Goal: Information Seeking & Learning: Get advice/opinions

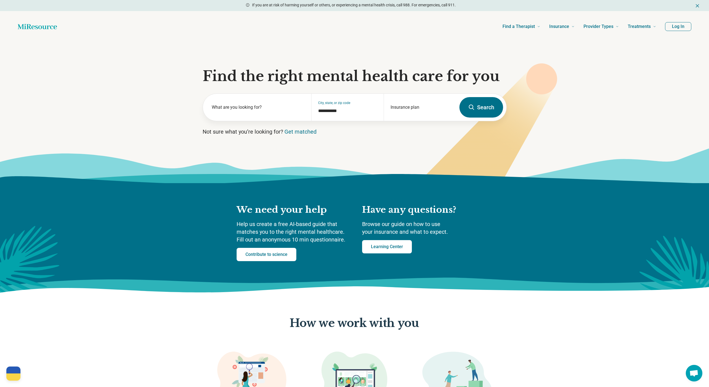
type input "**********"
click at [477, 111] on button "Search" at bounding box center [481, 107] width 44 height 20
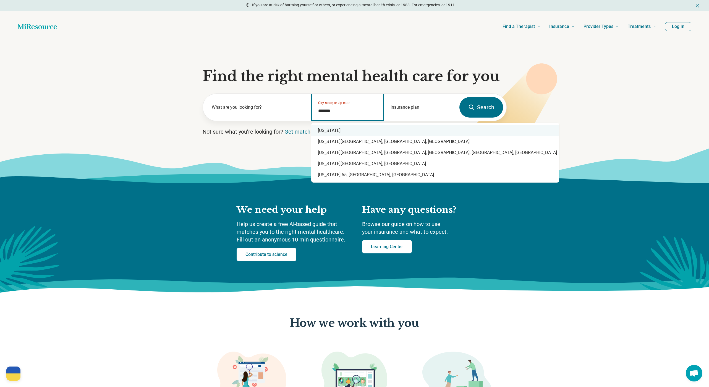
click at [333, 129] on div "[US_STATE]" at bounding box center [435, 130] width 248 height 11
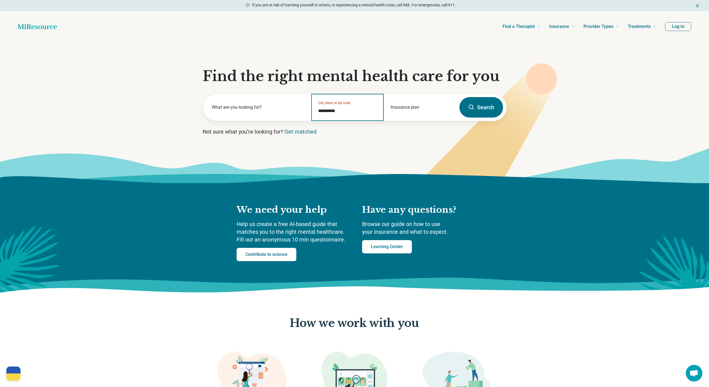
type input "**********"
click at [489, 110] on button "Search" at bounding box center [481, 107] width 44 height 20
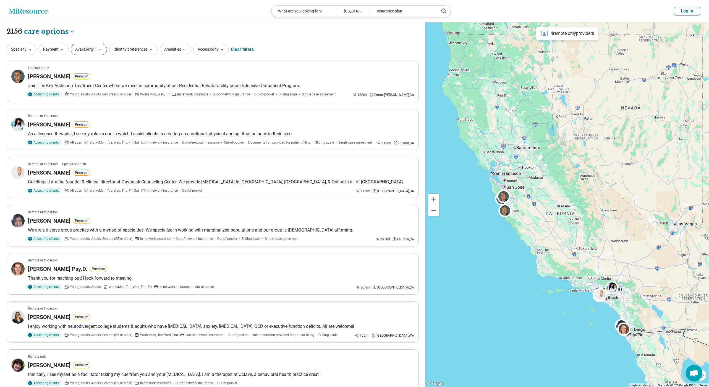
click at [99, 49] on icon "button" at bounding box center [100, 49] width 4 height 4
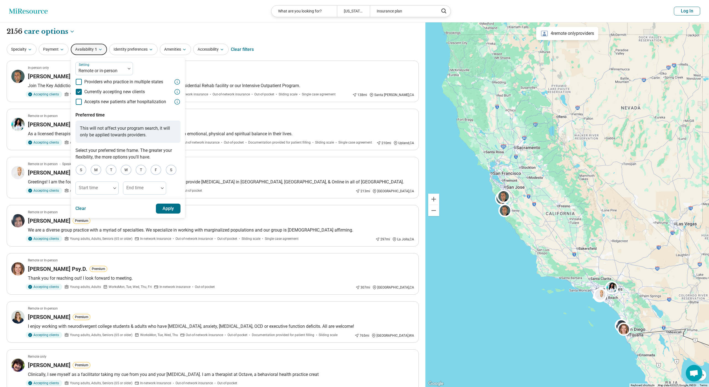
click at [81, 91] on icon at bounding box center [79, 92] width 6 height 6
click at [162, 212] on button "Apply" at bounding box center [168, 208] width 25 height 10
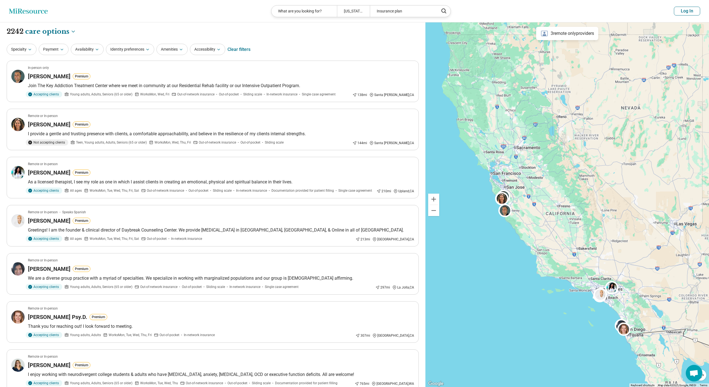
click at [56, 60] on div "Providers" at bounding box center [49, 57] width 47 height 11
select select "********"
click at [91, 50] on button "Availability" at bounding box center [87, 49] width 33 height 11
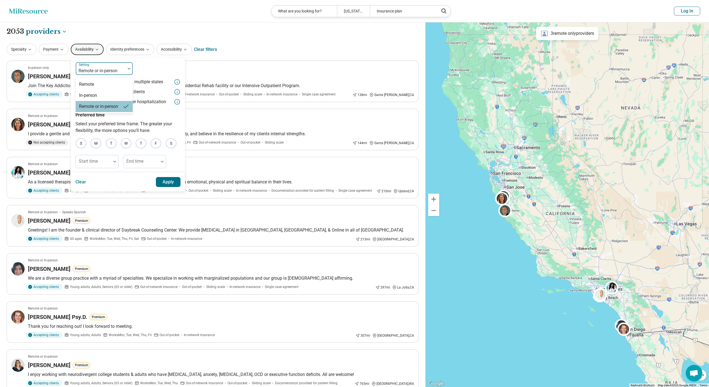
click at [87, 72] on div at bounding box center [100, 71] width 45 height 8
click at [87, 81] on div "Remote" at bounding box center [86, 84] width 15 height 7
click at [164, 181] on button "Apply" at bounding box center [168, 182] width 25 height 10
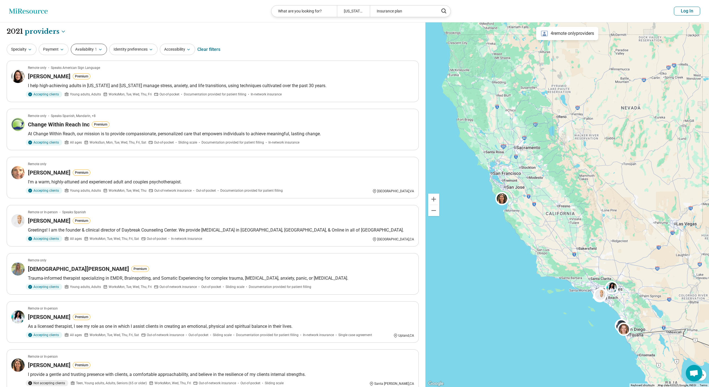
click at [84, 48] on button "Availability 1" at bounding box center [89, 49] width 36 height 11
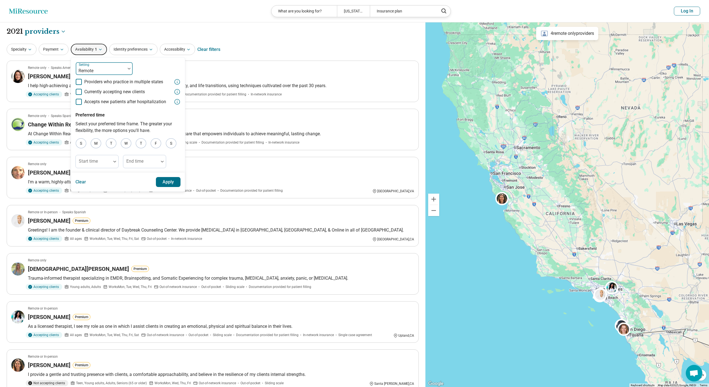
click at [94, 69] on div at bounding box center [100, 71] width 45 height 8
click at [93, 90] on div "In-person" at bounding box center [104, 95] width 57 height 11
click at [171, 178] on button "Apply" at bounding box center [168, 182] width 25 height 10
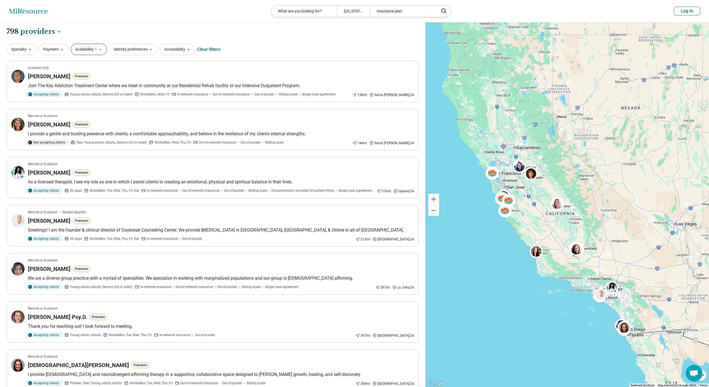
click at [92, 52] on button "Availability 1" at bounding box center [89, 49] width 36 height 11
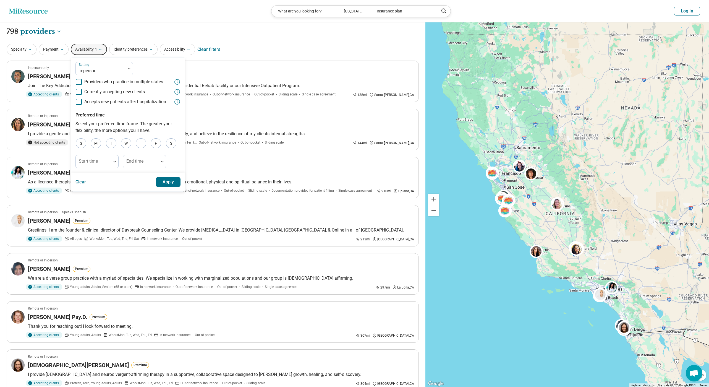
click at [157, 27] on div "**********" at bounding box center [213, 31] width 412 height 9
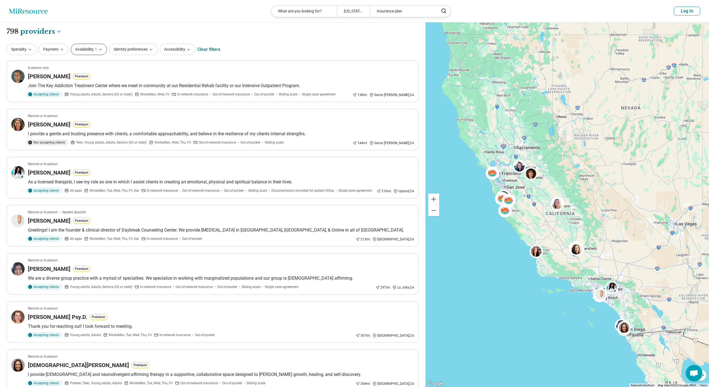
click at [83, 53] on button "Availability 1" at bounding box center [89, 49] width 36 height 11
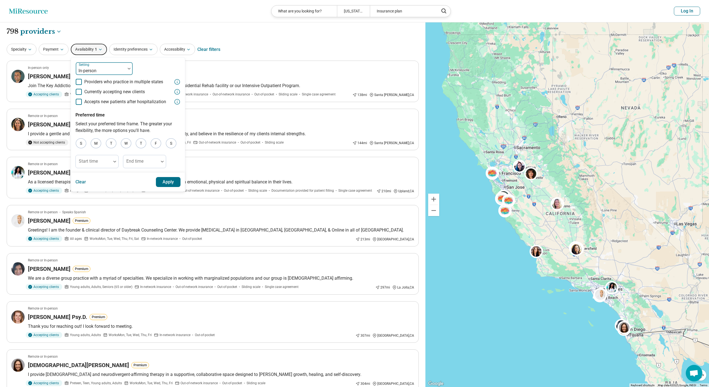
click at [105, 72] on div at bounding box center [100, 71] width 45 height 8
click at [99, 106] on div "Remote or in-person" at bounding box center [98, 106] width 39 height 7
click at [170, 182] on button "Apply" at bounding box center [168, 182] width 25 height 10
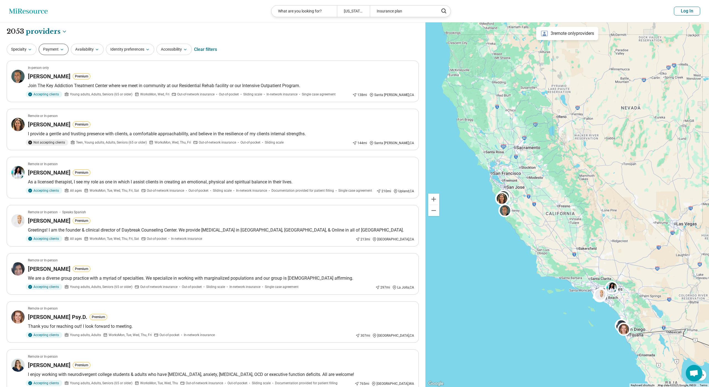
click at [58, 51] on button "Payment" at bounding box center [54, 49] width 30 height 11
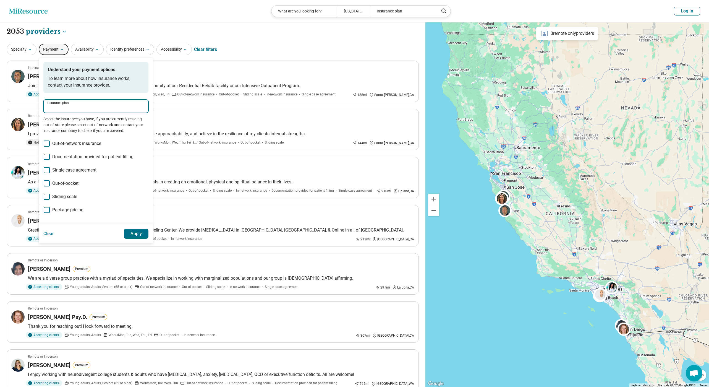
click at [65, 108] on input "Insurance plan" at bounding box center [96, 108] width 98 height 7
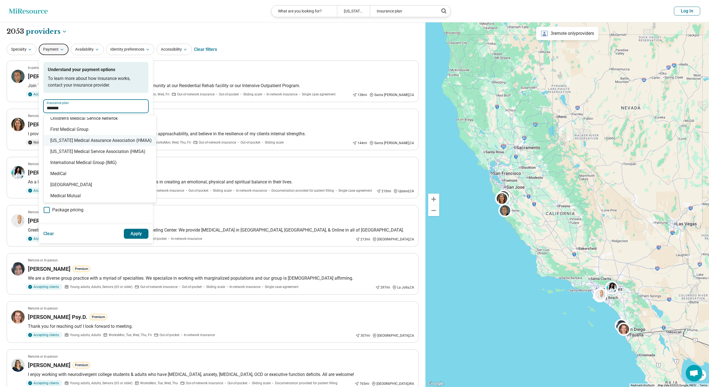
scroll to position [27, 0]
click at [77, 172] on div "MediCal" at bounding box center [100, 173] width 112 height 11
type input "*******"
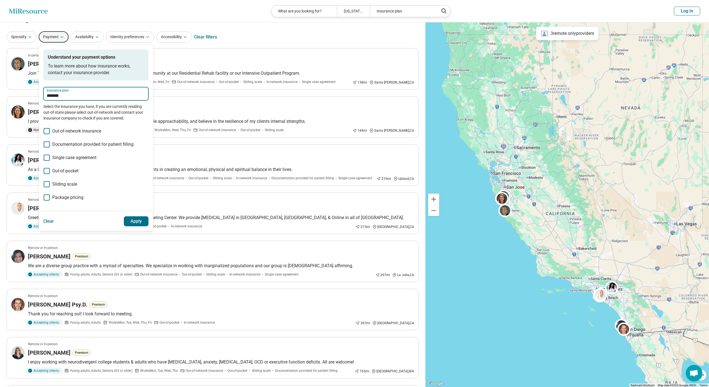
scroll to position [15, 0]
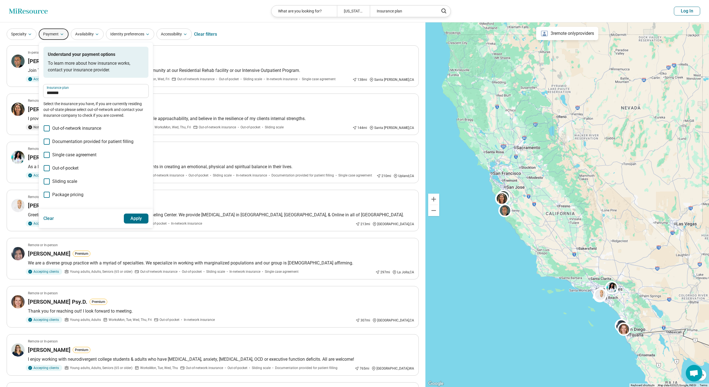
click at [128, 216] on button "Apply" at bounding box center [136, 218] width 25 height 10
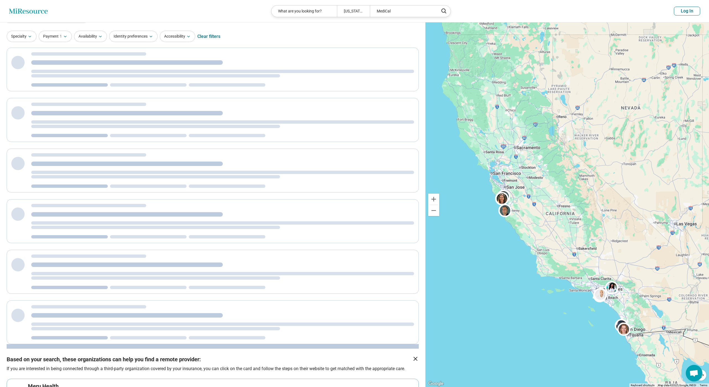
scroll to position [0, 0]
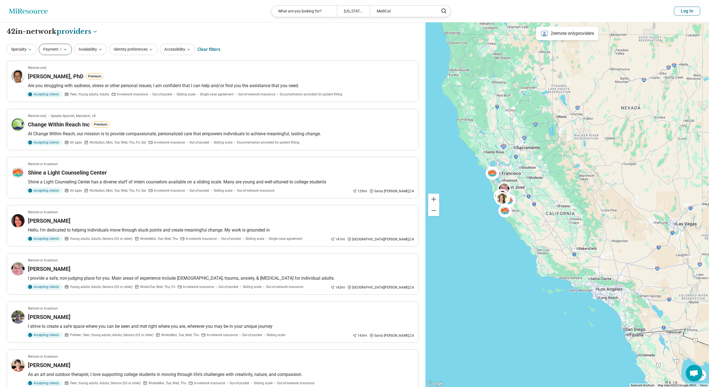
click at [61, 45] on button "Payment 1" at bounding box center [55, 49] width 33 height 11
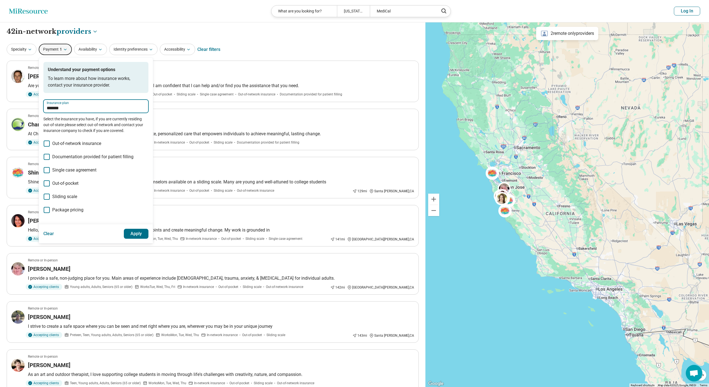
click at [70, 106] on input "*******" at bounding box center [96, 108] width 98 height 7
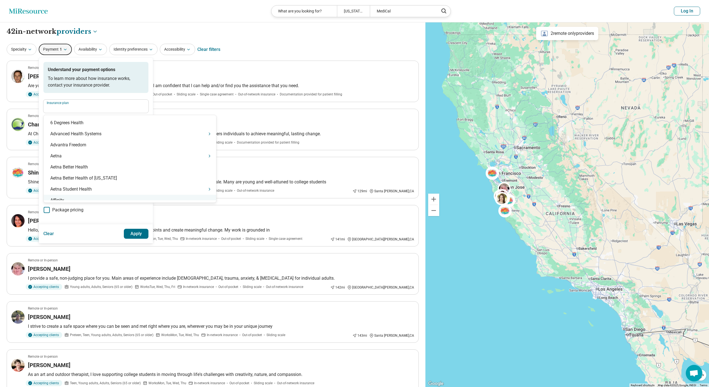
click at [139, 238] on button "Apply" at bounding box center [136, 233] width 25 height 10
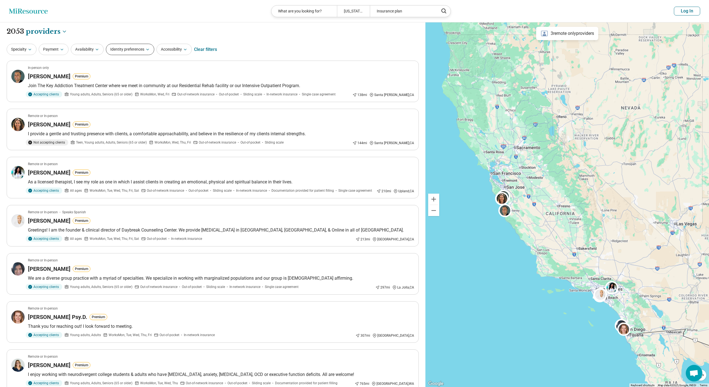
click at [137, 48] on button "Identity preferences" at bounding box center [130, 49] width 48 height 11
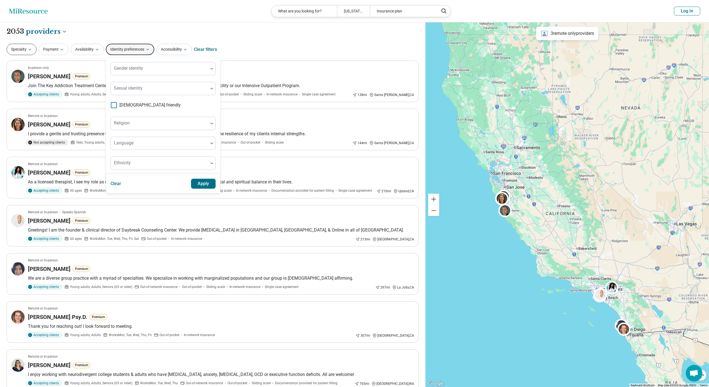
click at [28, 48] on icon "button" at bounding box center [30, 49] width 4 height 4
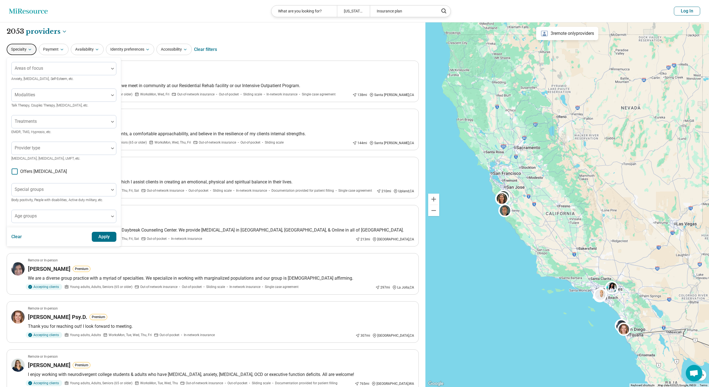
click at [29, 208] on div "Areas of focus Anxiety, [MEDICAL_DATA], Self-Esteem, etc. Modalities Talk Thera…" at bounding box center [63, 142] width 105 height 161
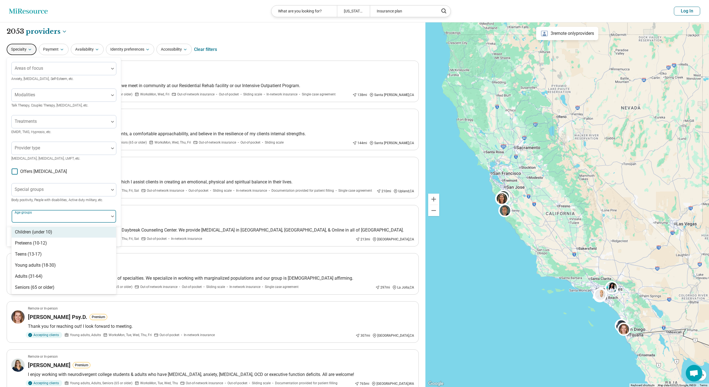
click at [28, 213] on label "Age groups" at bounding box center [24, 212] width 18 height 4
click at [36, 265] on div "Young adults (18-30)" at bounding box center [35, 265] width 41 height 7
click at [57, 217] on button "button" at bounding box center [55, 218] width 6 height 5
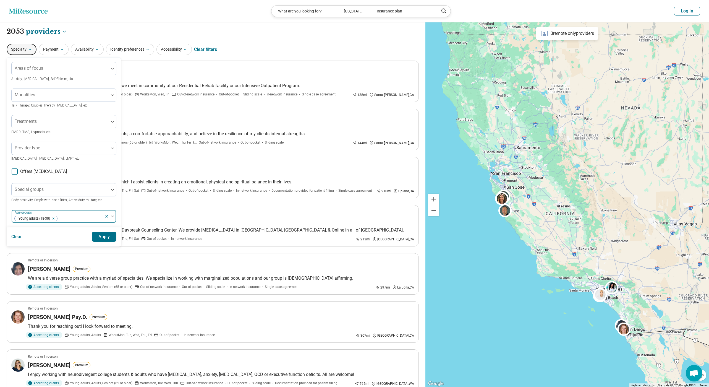
click at [53, 219] on icon "Remove [object Object]" at bounding box center [52, 218] width 4 height 4
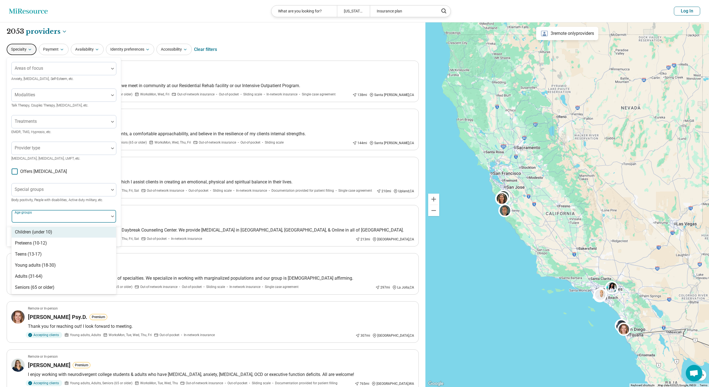
click at [53, 219] on div at bounding box center [60, 218] width 93 height 8
click at [48, 252] on div "Teens (13-17)" at bounding box center [64, 253] width 104 height 11
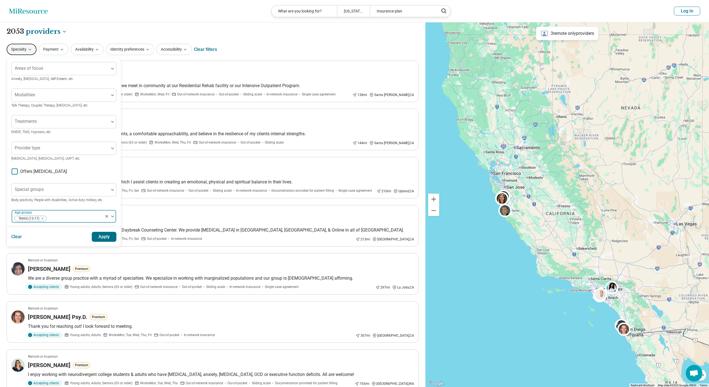
click at [79, 203] on div "Areas of focus Anxiety, [MEDICAL_DATA], Self-Esteem, etc. Modalities Talk Thera…" at bounding box center [63, 142] width 105 height 161
click at [98, 232] on button "Apply" at bounding box center [104, 237] width 25 height 10
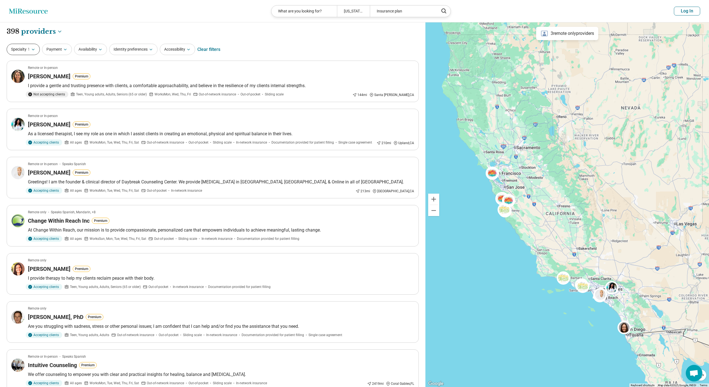
click at [25, 46] on button "Specialty 1" at bounding box center [23, 49] width 33 height 11
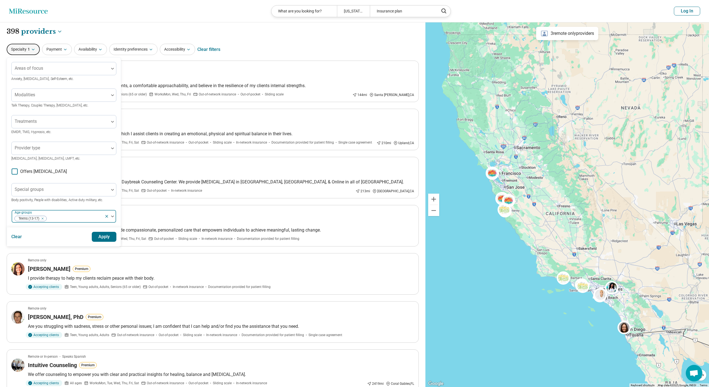
click at [43, 217] on icon "Remove [object Object]" at bounding box center [41, 218] width 4 height 4
click at [42, 215] on div at bounding box center [60, 218] width 93 height 8
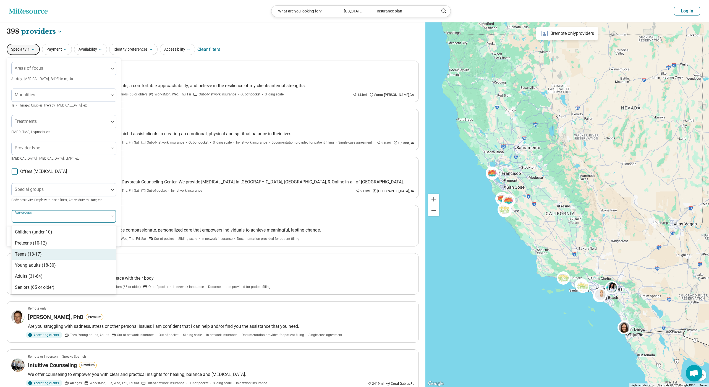
click at [52, 257] on div "Teens (13-17)" at bounding box center [64, 253] width 104 height 11
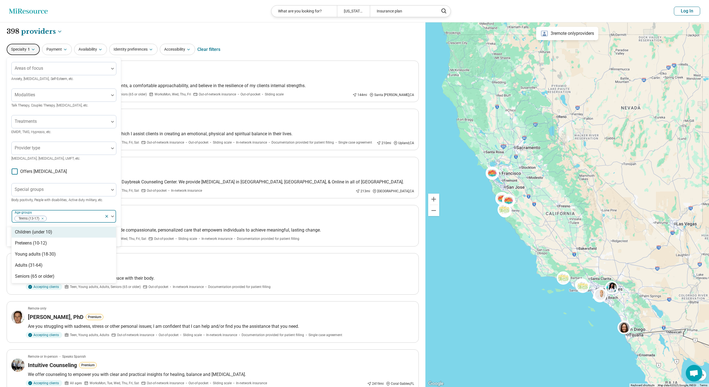
click at [44, 220] on div "Remove [object Object]" at bounding box center [41, 218] width 7 height 7
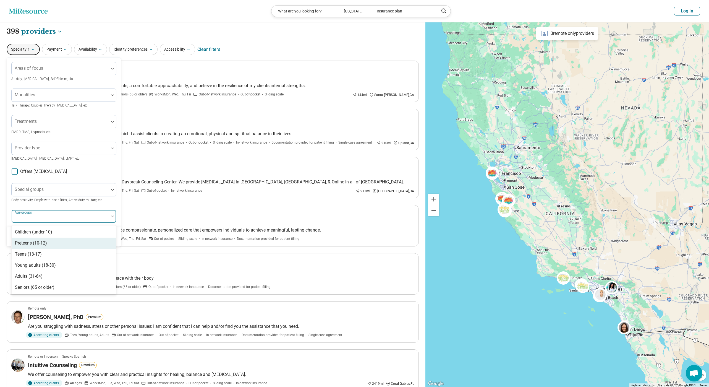
click at [61, 241] on div "Preteens (10-12)" at bounding box center [64, 242] width 104 height 11
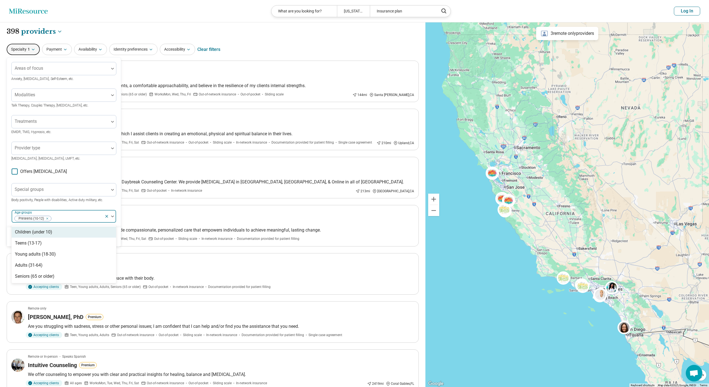
click at [78, 207] on div "Areas of focus Anxiety, [MEDICAL_DATA], Self-Esteem, etc. Modalities Talk Thera…" at bounding box center [63, 142] width 105 height 161
click at [103, 238] on button "Apply" at bounding box center [104, 237] width 25 height 10
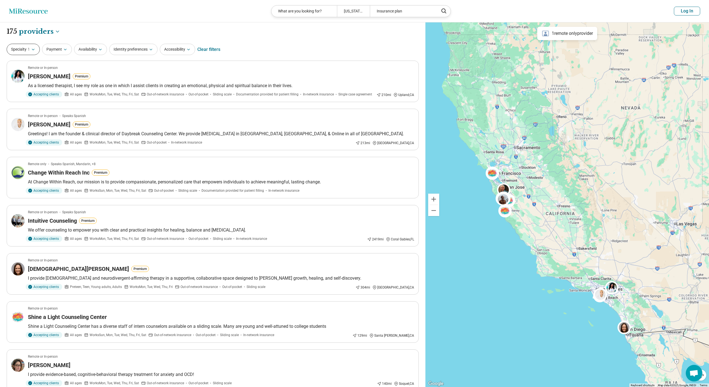
click at [33, 49] on icon "button" at bounding box center [33, 49] width 4 height 4
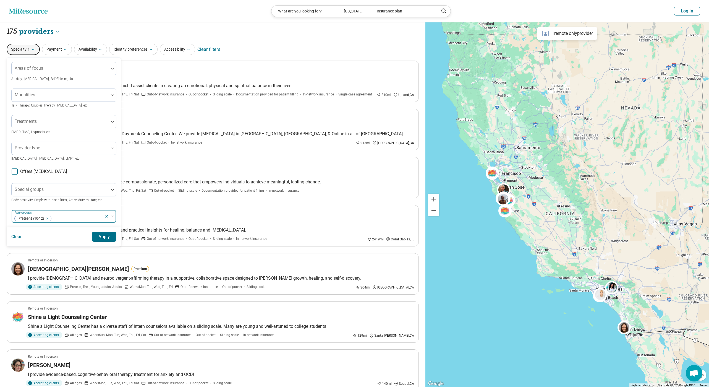
click at [49, 217] on div "Remove [object Object]" at bounding box center [46, 218] width 7 height 7
click at [43, 216] on div at bounding box center [60, 218] width 93 height 8
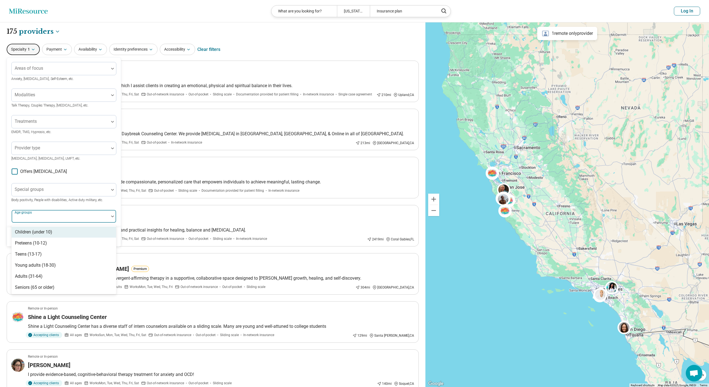
click at [51, 232] on div "Children (under 10)" at bounding box center [33, 231] width 37 height 7
click at [82, 206] on div "Areas of focus Anxiety, [MEDICAL_DATA], Self-Esteem, etc. Modalities Talk Thera…" at bounding box center [63, 142] width 105 height 161
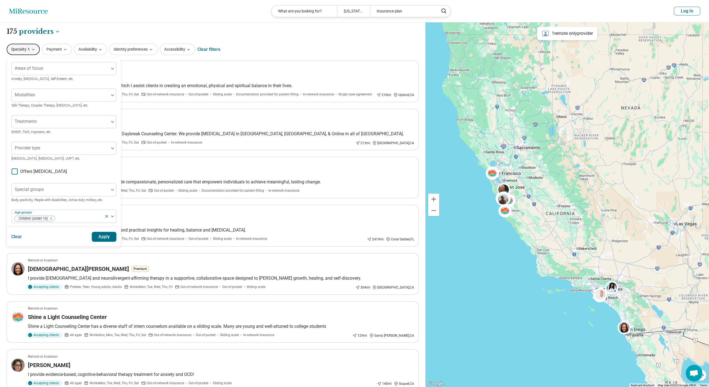
click at [102, 236] on button "Apply" at bounding box center [104, 237] width 25 height 10
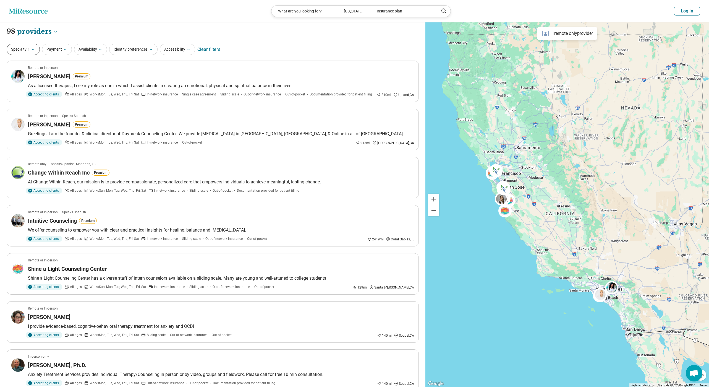
click at [28, 47] on span "1" at bounding box center [29, 49] width 2 height 6
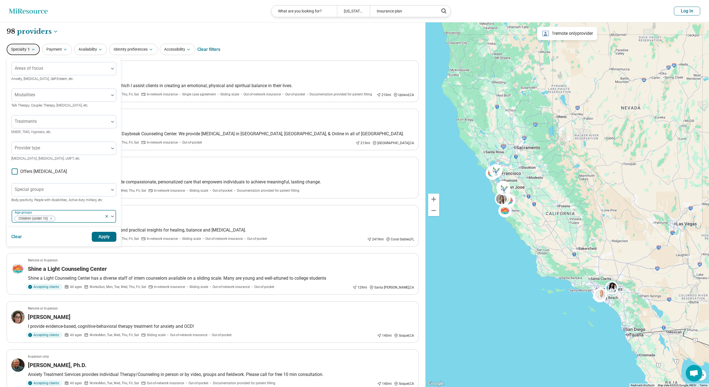
click at [61, 215] on div at bounding box center [79, 218] width 47 height 8
click at [50, 240] on div "Teens (13-17)" at bounding box center [64, 242] width 104 height 11
click at [71, 231] on div "Preteens (10-12)" at bounding box center [64, 231] width 104 height 11
click at [96, 204] on div "Areas of focus Anxiety, [MEDICAL_DATA], Self-Esteem, etc. Modalities Talk Thera…" at bounding box center [63, 145] width 105 height 167
click at [102, 243] on button "Apply" at bounding box center [104, 243] width 25 height 10
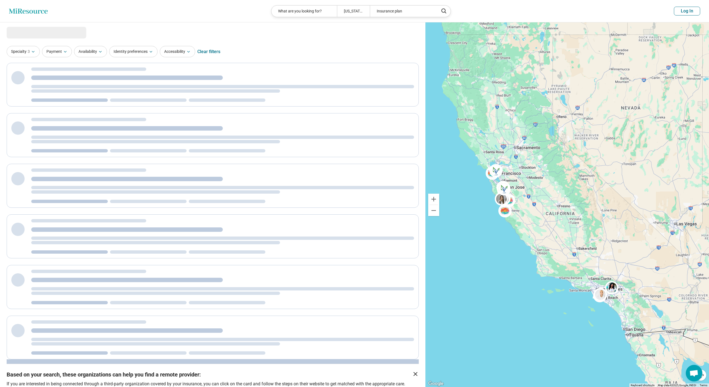
select select "********"
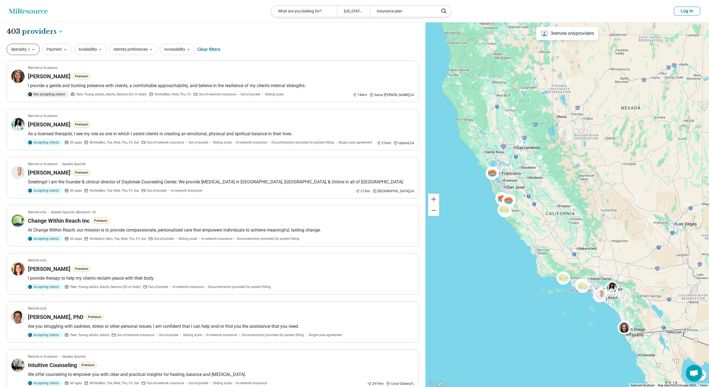
click at [24, 50] on button "Specialty 3" at bounding box center [23, 49] width 33 height 11
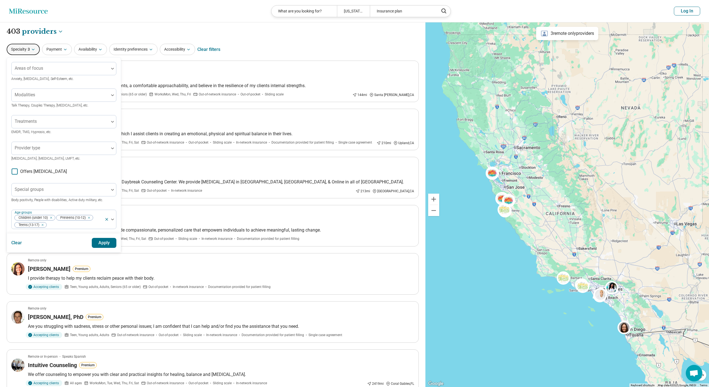
click at [33, 170] on span "Offers [MEDICAL_DATA]" at bounding box center [43, 171] width 47 height 7
click at [106, 240] on button "Apply" at bounding box center [104, 243] width 25 height 10
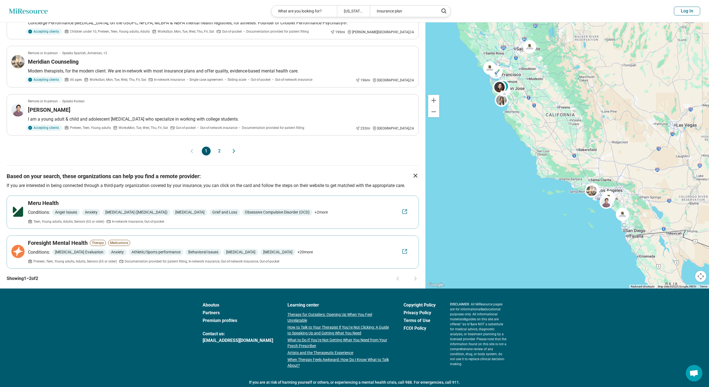
scroll to position [408, 0]
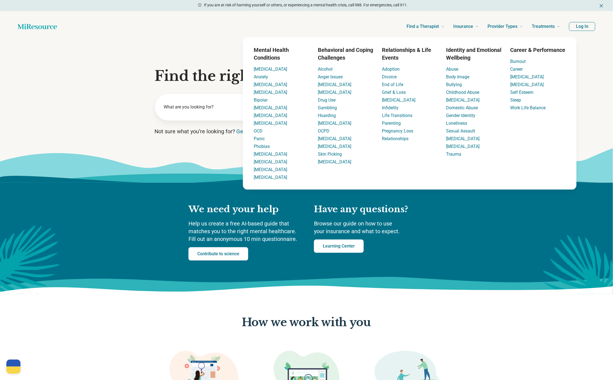
click at [198, 89] on section "Find the right mental health care for you What are you looking for? City, state…" at bounding box center [306, 112] width 613 height 141
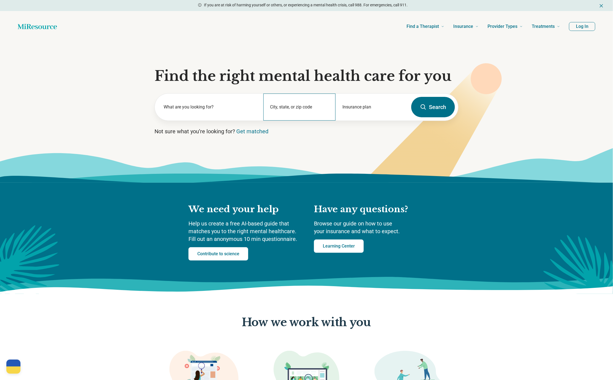
click at [293, 107] on div "City, state, or zip code" at bounding box center [299, 107] width 72 height 27
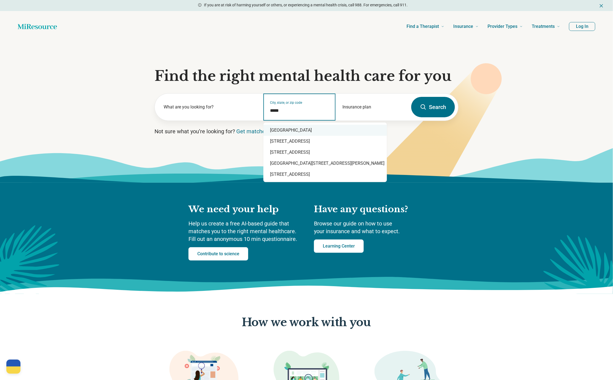
click at [319, 130] on div "Rancho Santa Fe, CA 92067" at bounding box center [324, 130] width 123 height 11
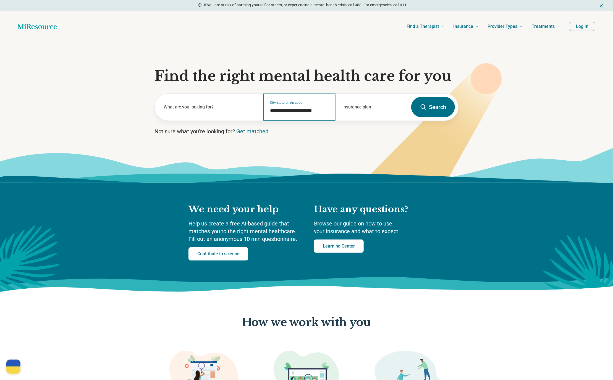
type input "**********"
click at [429, 103] on button "Search" at bounding box center [433, 107] width 44 height 20
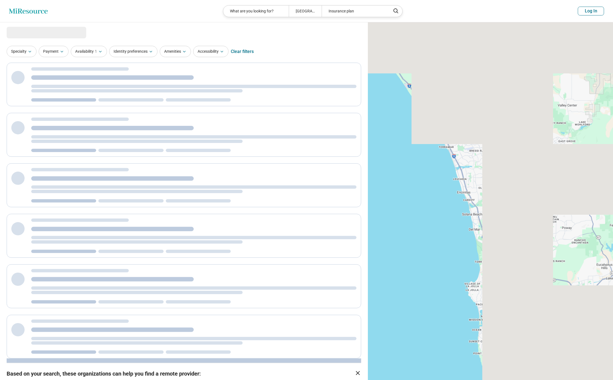
select select "***"
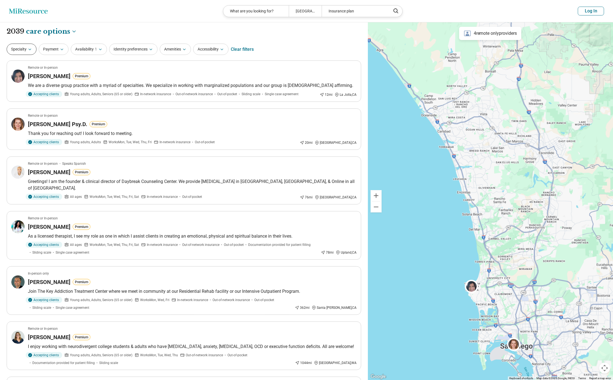
click at [23, 47] on button "Specialty" at bounding box center [22, 49] width 30 height 11
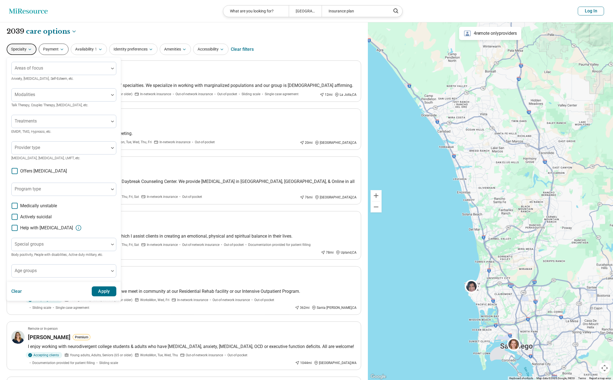
click at [63, 52] on button "Payment" at bounding box center [54, 49] width 30 height 11
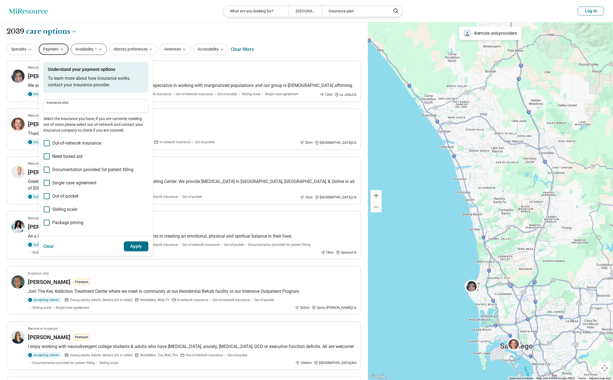
click at [94, 46] on button "Availability 1" at bounding box center [89, 49] width 36 height 11
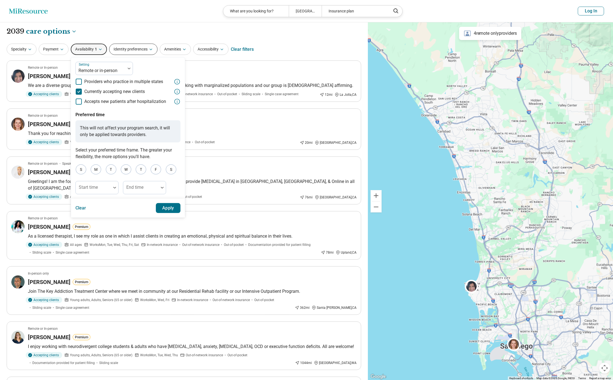
click at [121, 50] on button "Identity preferences" at bounding box center [133, 49] width 48 height 11
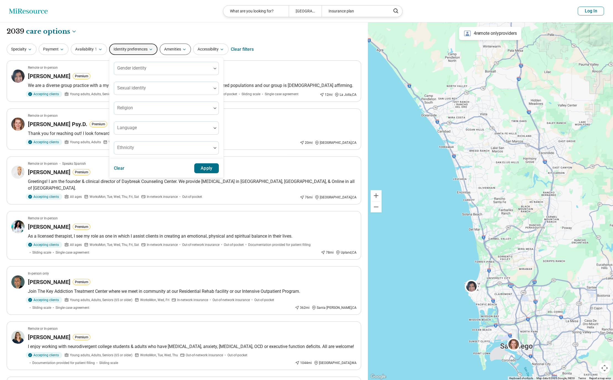
click at [167, 51] on button "Amenities" at bounding box center [175, 49] width 31 height 11
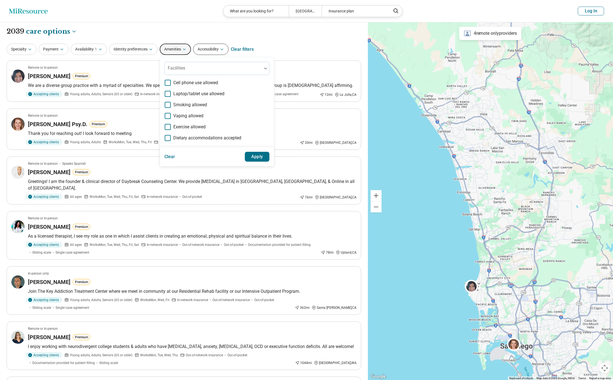
click at [200, 49] on button "Accessibility" at bounding box center [210, 49] width 35 height 11
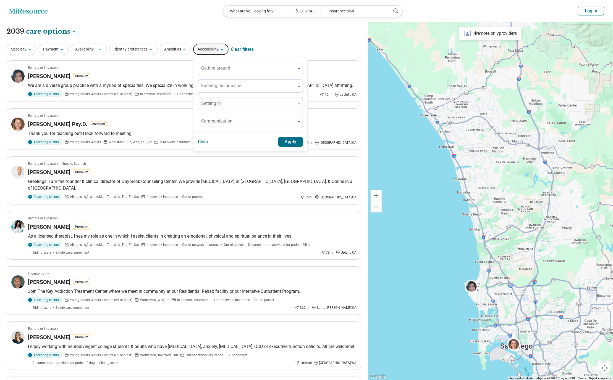
click at [189, 22] on header "Miresource logo What are you looking for? Rancho Santa Fe, CA 92067 Insurance p…" at bounding box center [306, 11] width 613 height 22
